Goal: Check status

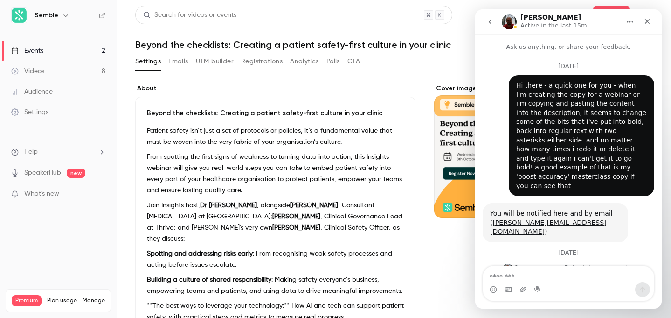
scroll to position [402, 0]
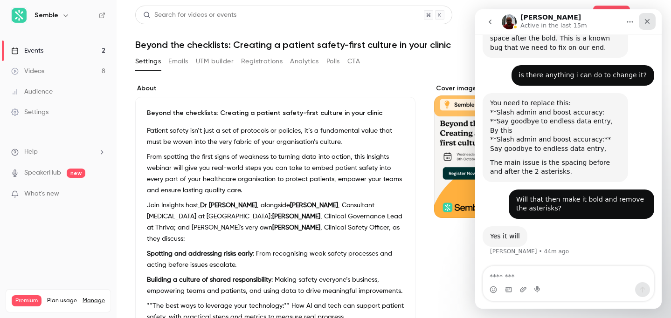
click at [649, 21] on icon "Close" at bounding box center [646, 21] width 7 height 7
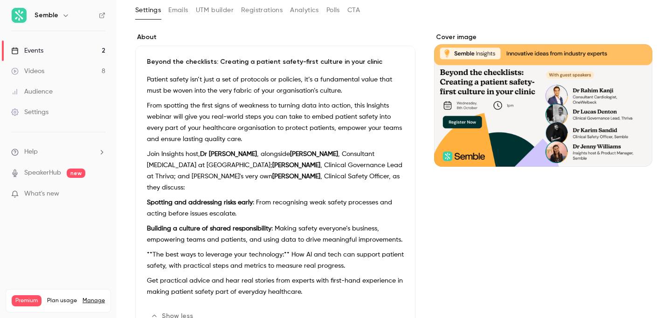
scroll to position [0, 0]
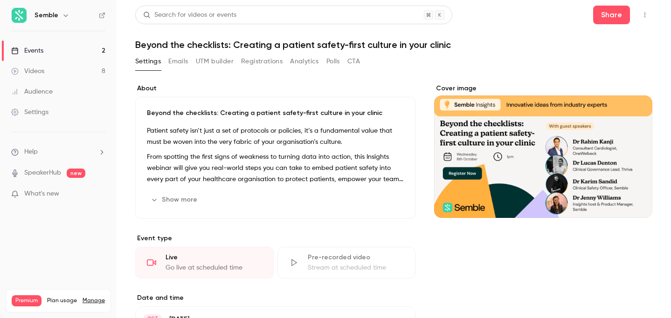
click at [366, 179] on p "From spotting the first signs of weakness to turning data into action, this Ins…" at bounding box center [275, 168] width 257 height 34
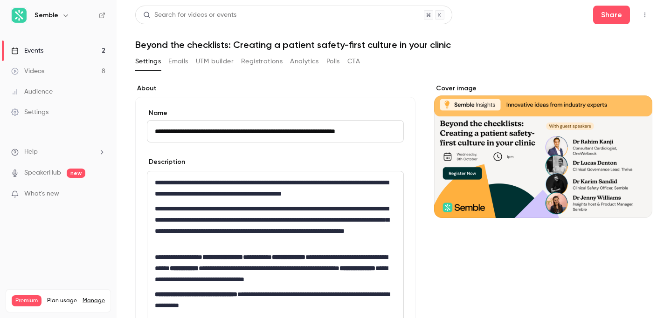
click at [265, 60] on button "Registrations" at bounding box center [261, 61] width 41 height 15
